Goal: Information Seeking & Learning: Learn about a topic

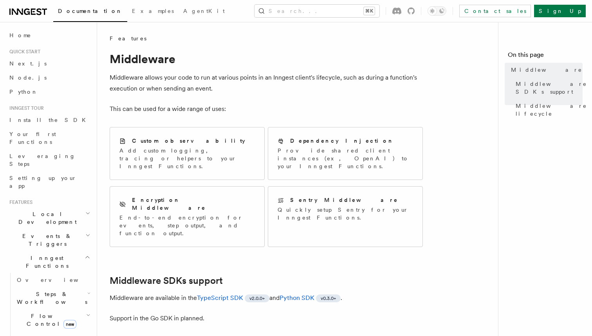
click at [235, 292] on p "Middleware are available in the TypeScript SDK v2.0.0+ and Python SDK v0.3.0+ ." at bounding box center [266, 297] width 313 height 11
click at [234, 294] on link "TypeScript SDK" at bounding box center [220, 297] width 46 height 7
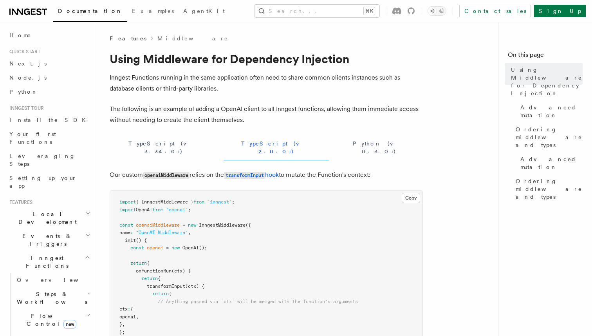
scroll to position [262, 0]
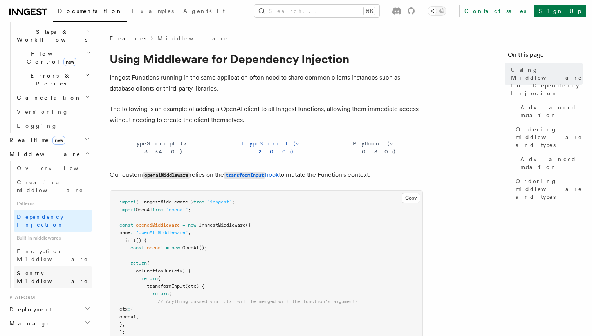
click at [48, 270] on span "Sentry Middleware" at bounding box center [52, 277] width 71 height 14
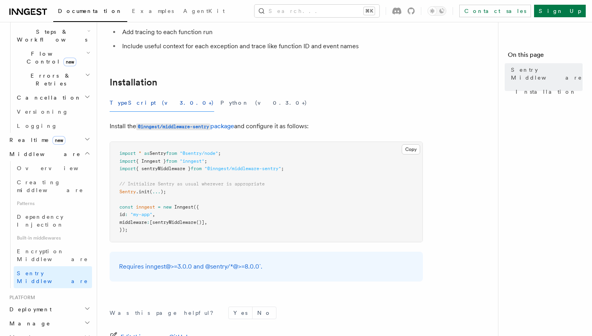
scroll to position [74, 0]
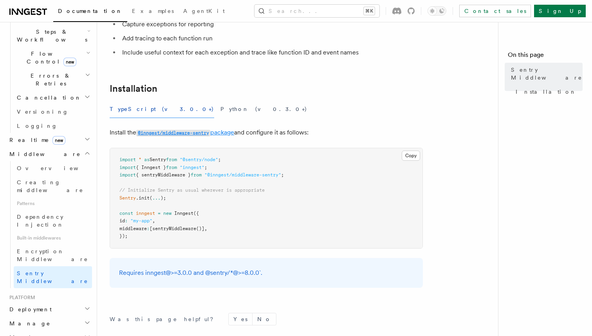
click at [210, 135] on code "@inngest/middleware-sentry" at bounding box center [173, 133] width 74 height 7
